Goal: Task Accomplishment & Management: Manage account settings

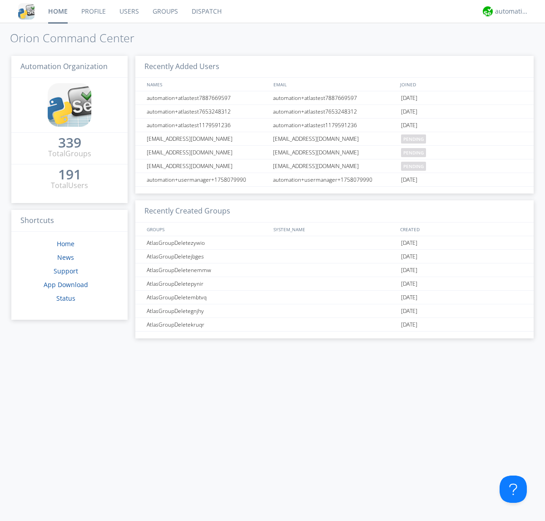
click at [164, 11] on link "Groups" at bounding box center [165, 11] width 39 height 23
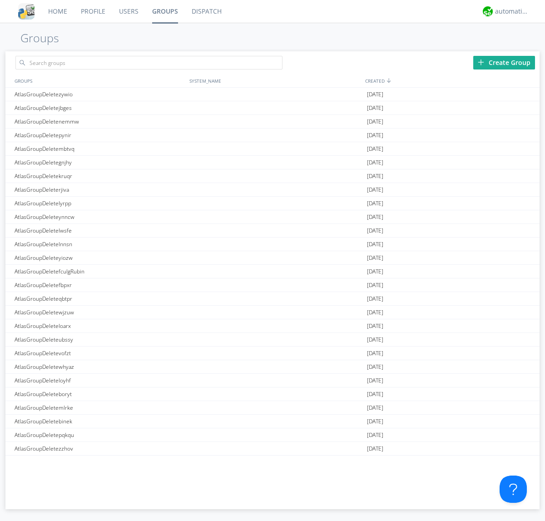
click at [504, 62] on div "Create Group" at bounding box center [504, 63] width 62 height 14
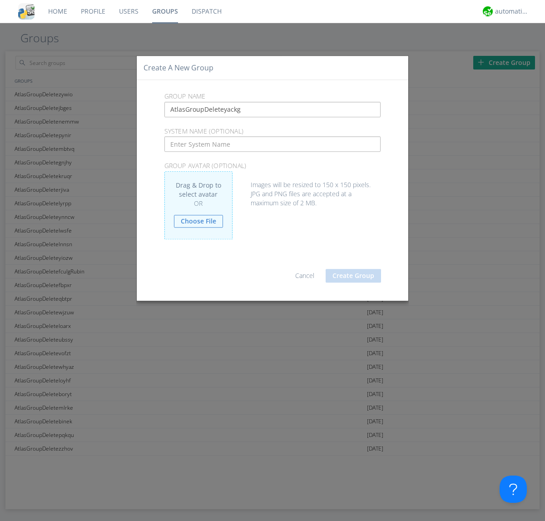
type input "AtlasGroupDeleteyackg"
click at [354, 275] on button "Create Group" at bounding box center [353, 276] width 55 height 14
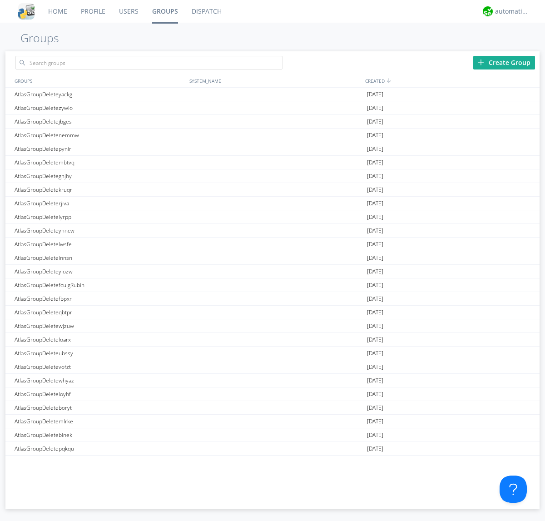
click at [164, 11] on link "Groups" at bounding box center [165, 11] width 40 height 23
type input "AtlasGroupDeleteyackg"
click at [128, 11] on link "Users" at bounding box center [128, 11] width 33 height 23
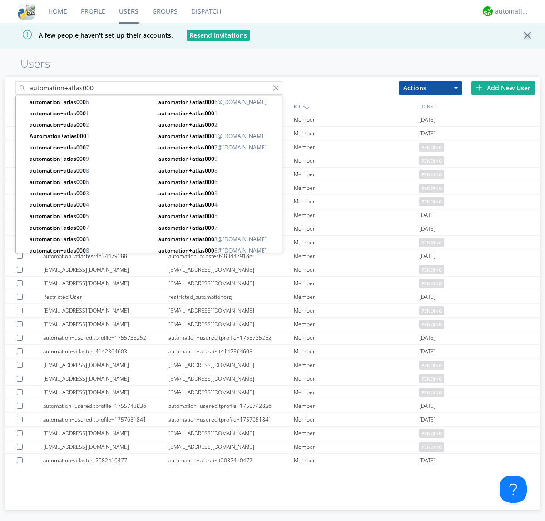
type input "automation+atlas000"
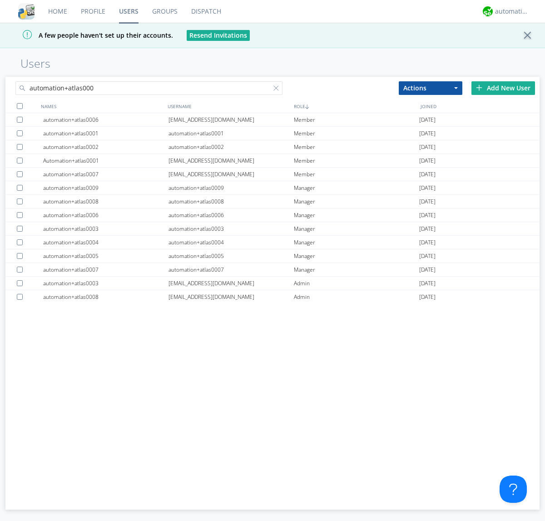
click at [20, 106] on div at bounding box center [20, 106] width 6 height 6
click at [431, 88] on button "Actions" at bounding box center [431, 88] width 64 height 14
click at [0, 0] on link "Add to Group" at bounding box center [0, 0] width 0 height 0
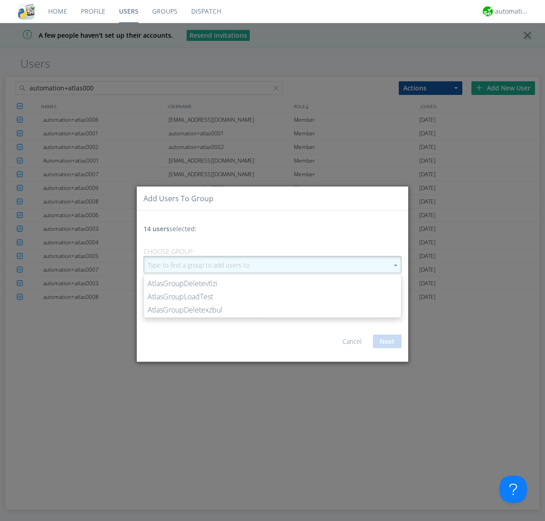
type input "AtlasGroupDeleteyackg"
click at [387, 341] on button "Next" at bounding box center [387, 342] width 29 height 14
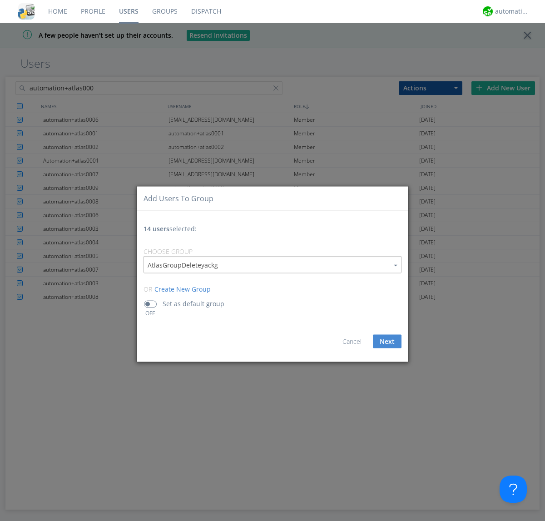
click at [164, 11] on link "Groups" at bounding box center [164, 11] width 39 height 23
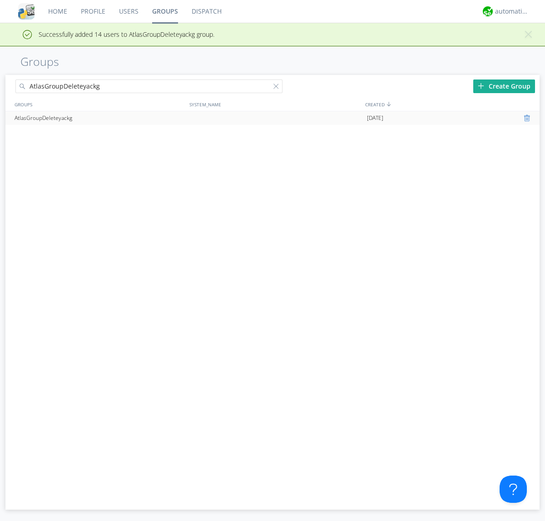
type input "AtlasGroupDeleteyackg"
click at [528, 118] on div at bounding box center [528, 118] width 9 height 7
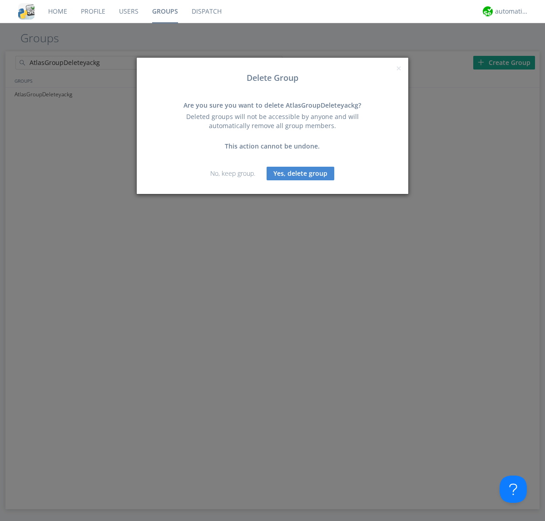
click at [301, 173] on button "Yes, delete group" at bounding box center [301, 174] width 68 height 14
